Goal: Task Accomplishment & Management: Use online tool/utility

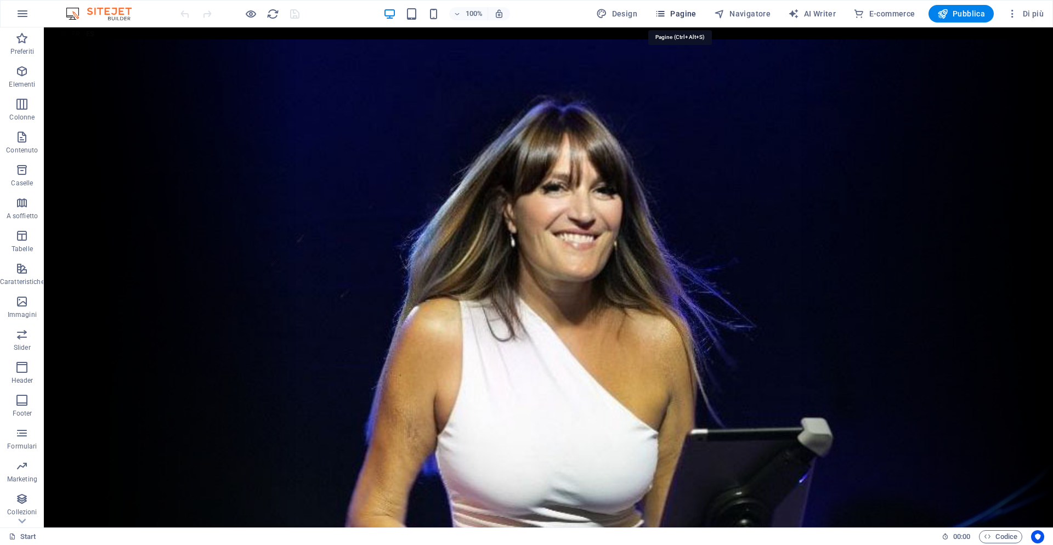
click at [687, 14] on span "Pagine" at bounding box center [676, 13] width 42 height 11
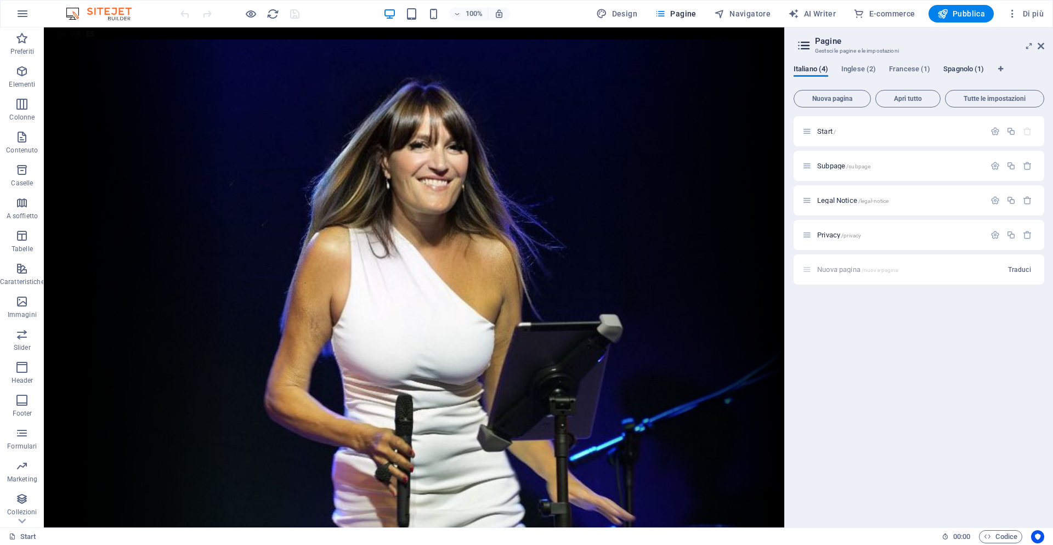
click at [960, 70] on span "Spagnolo (1)" at bounding box center [963, 70] width 41 height 15
click at [824, 129] on span "Start /" at bounding box center [826, 131] width 19 height 8
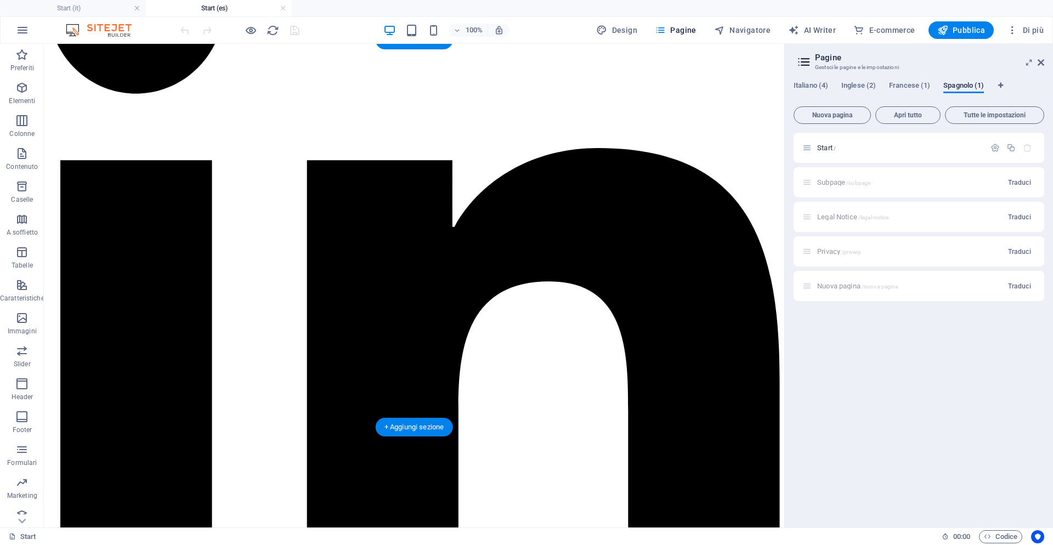
scroll to position [2579, 0]
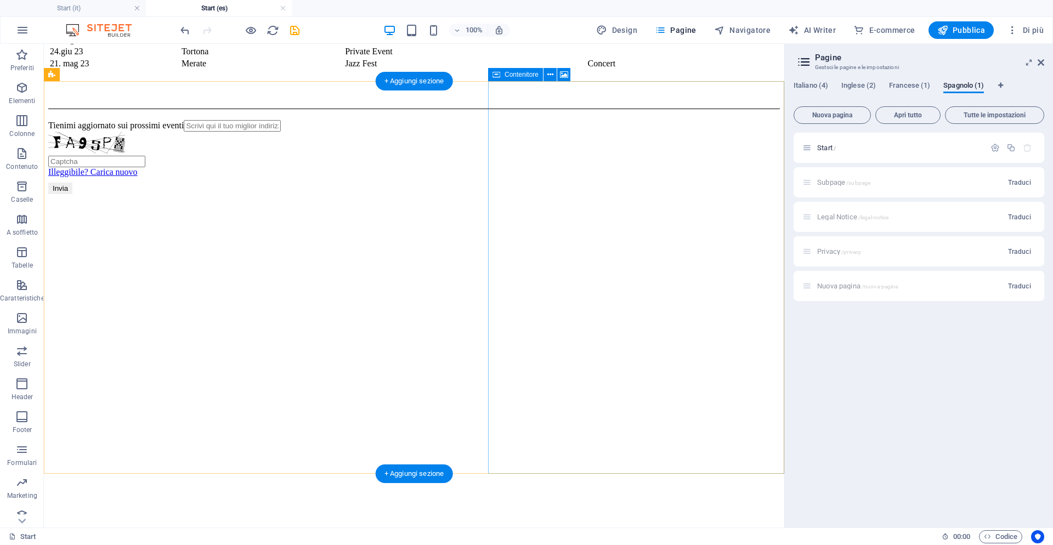
scroll to position [4409, 0]
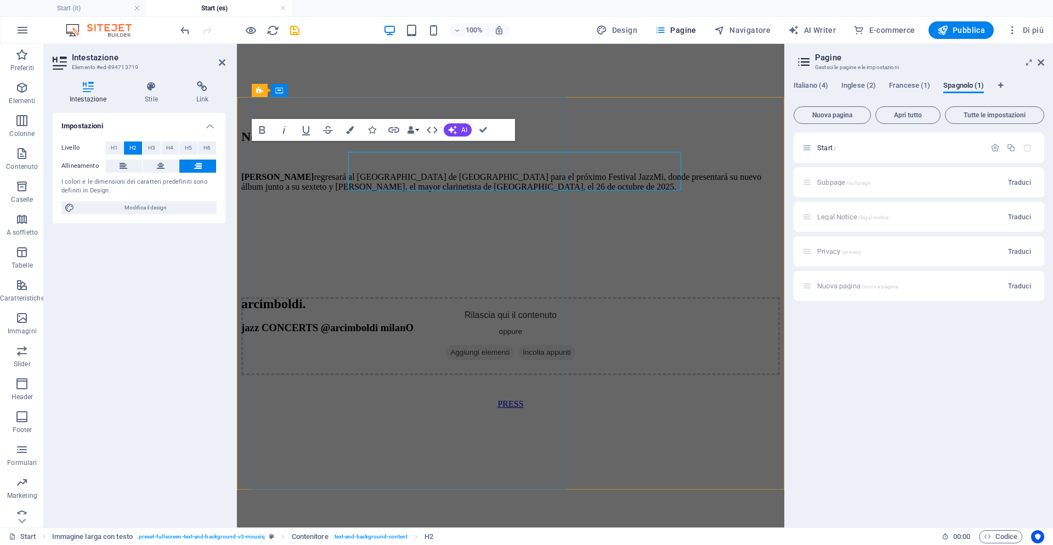
scroll to position [4398, 0]
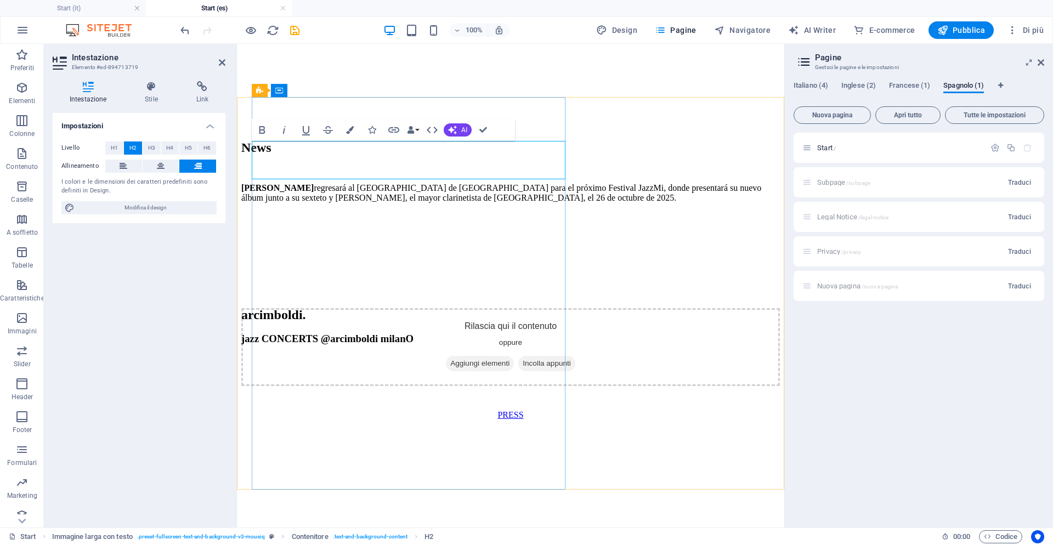
drag, startPoint x: 461, startPoint y: 160, endPoint x: 562, endPoint y: 172, distance: 101.0
click at [972, 28] on span "Pubblica" at bounding box center [961, 30] width 48 height 11
